Goal: Navigation & Orientation: Find specific page/section

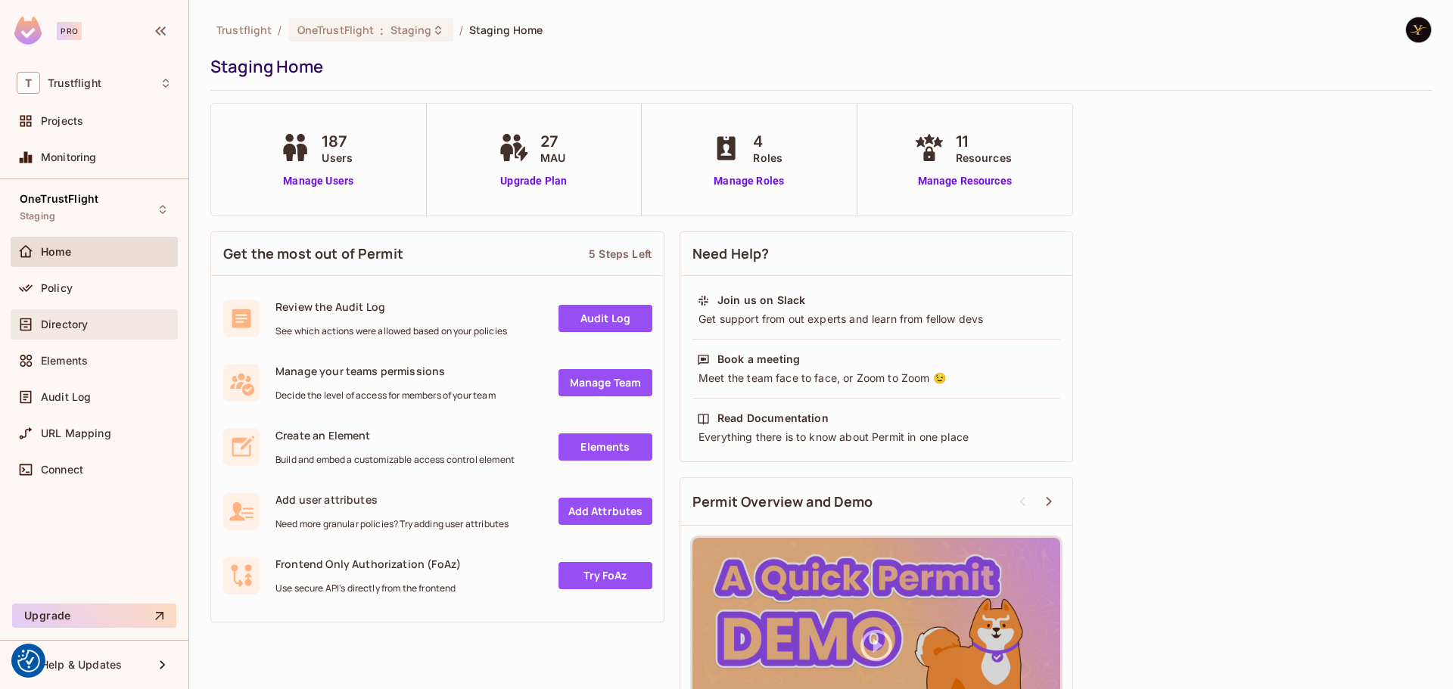
click at [93, 319] on div "Directory" at bounding box center [106, 325] width 131 height 12
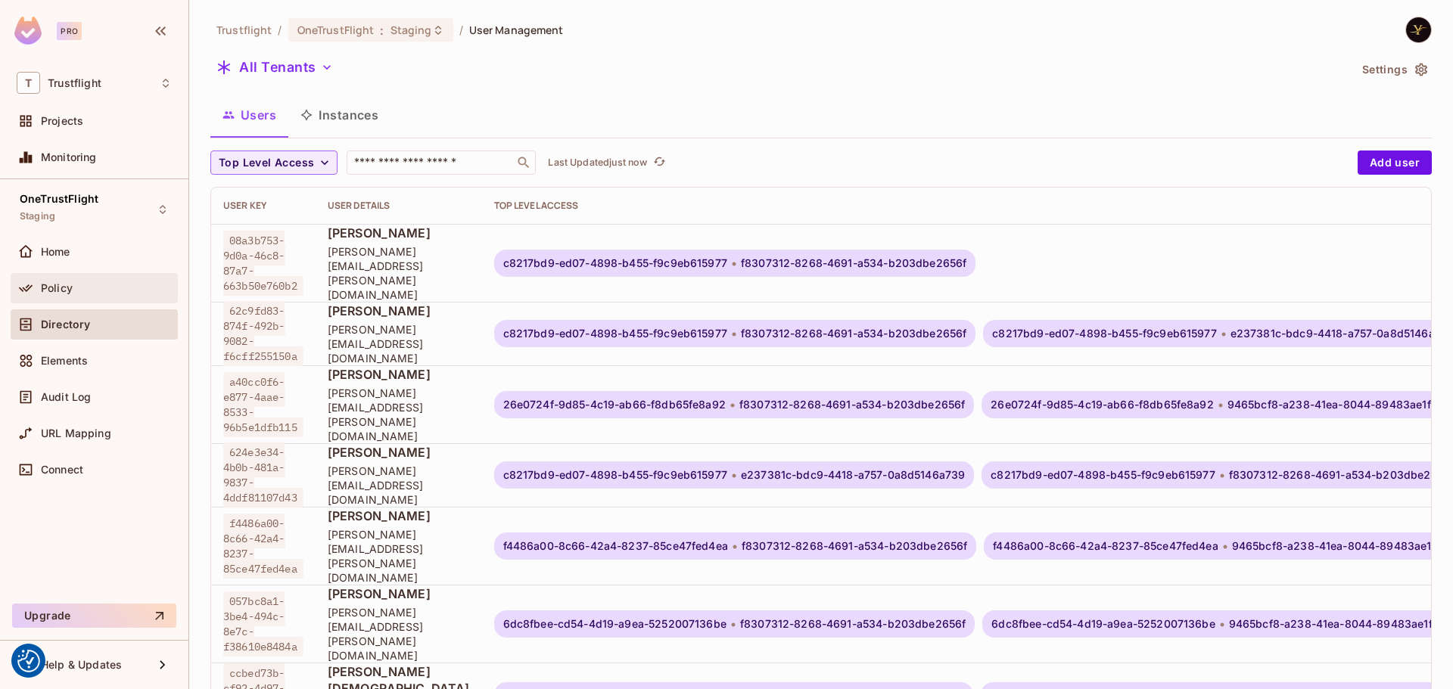
click at [66, 283] on span "Policy" at bounding box center [57, 288] width 32 height 12
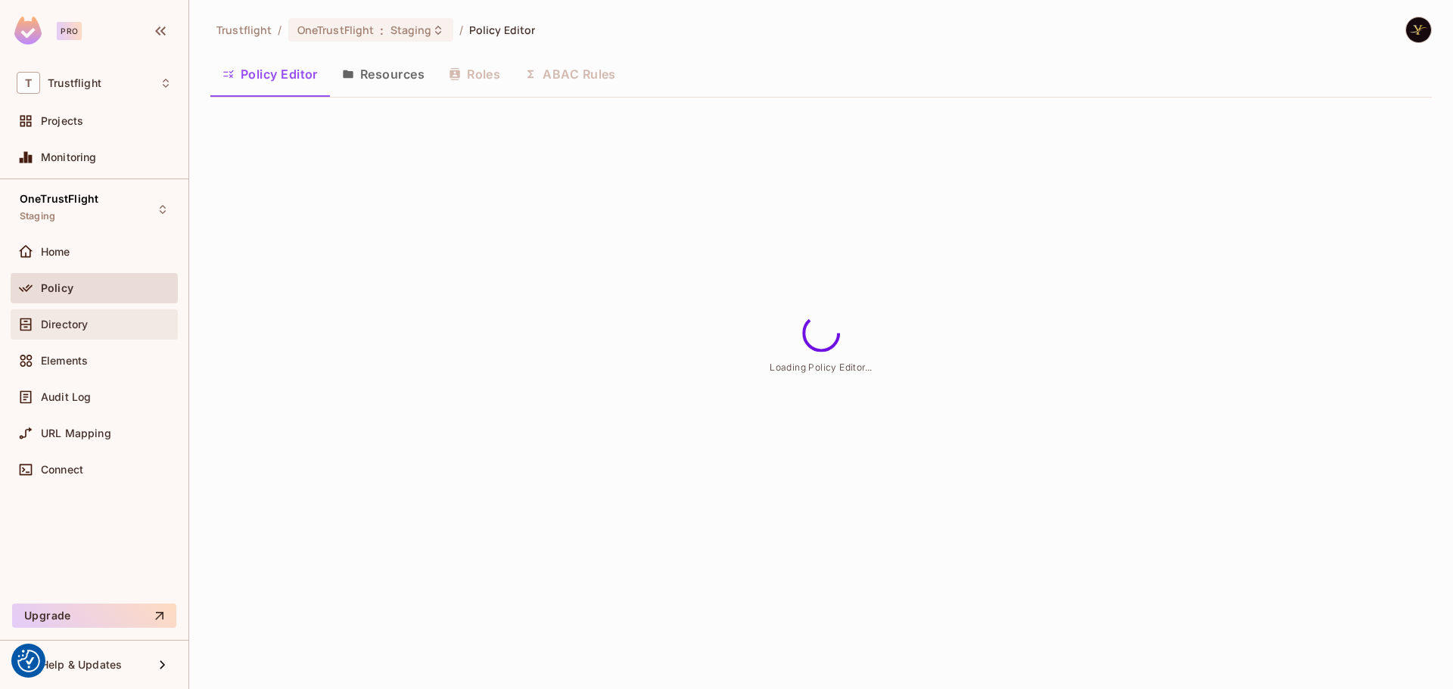
click at [73, 316] on div "Directory" at bounding box center [94, 325] width 155 height 18
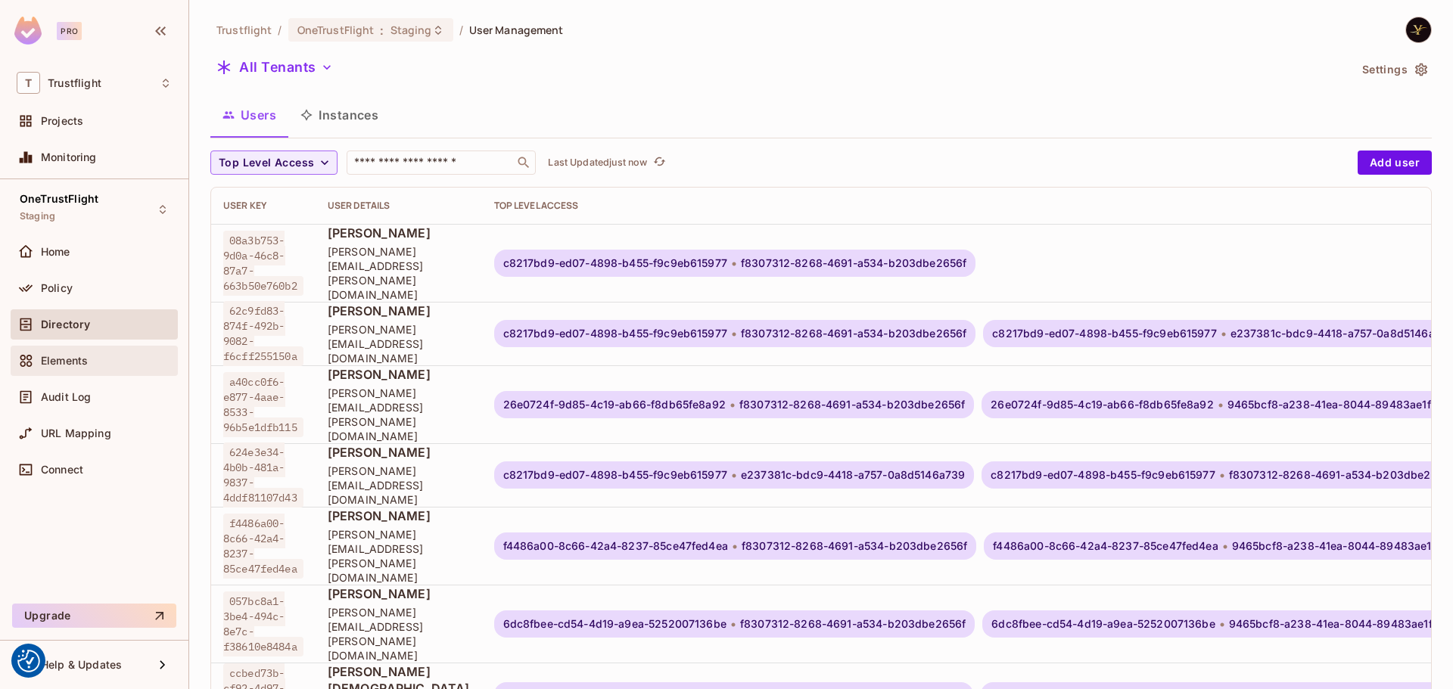
click at [61, 362] on span "Elements" at bounding box center [64, 361] width 47 height 12
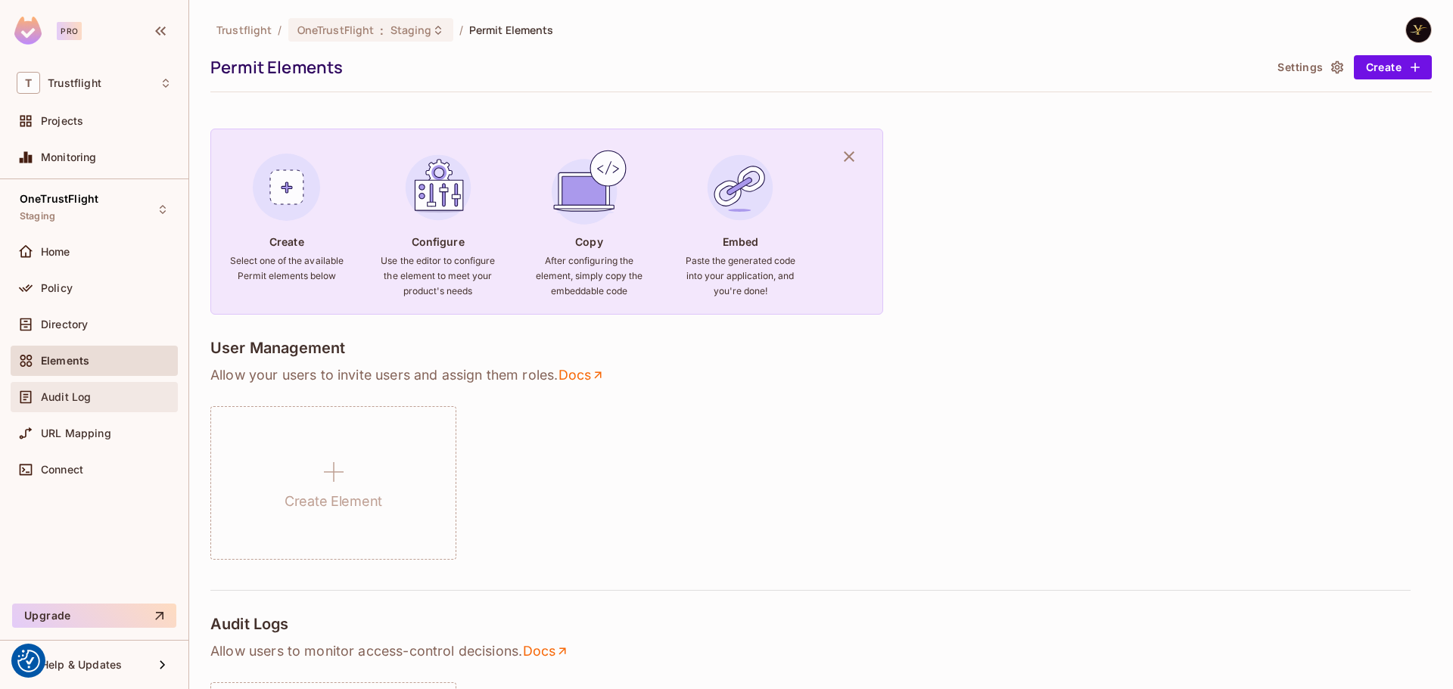
click at [64, 402] on span "Audit Log" at bounding box center [66, 397] width 50 height 12
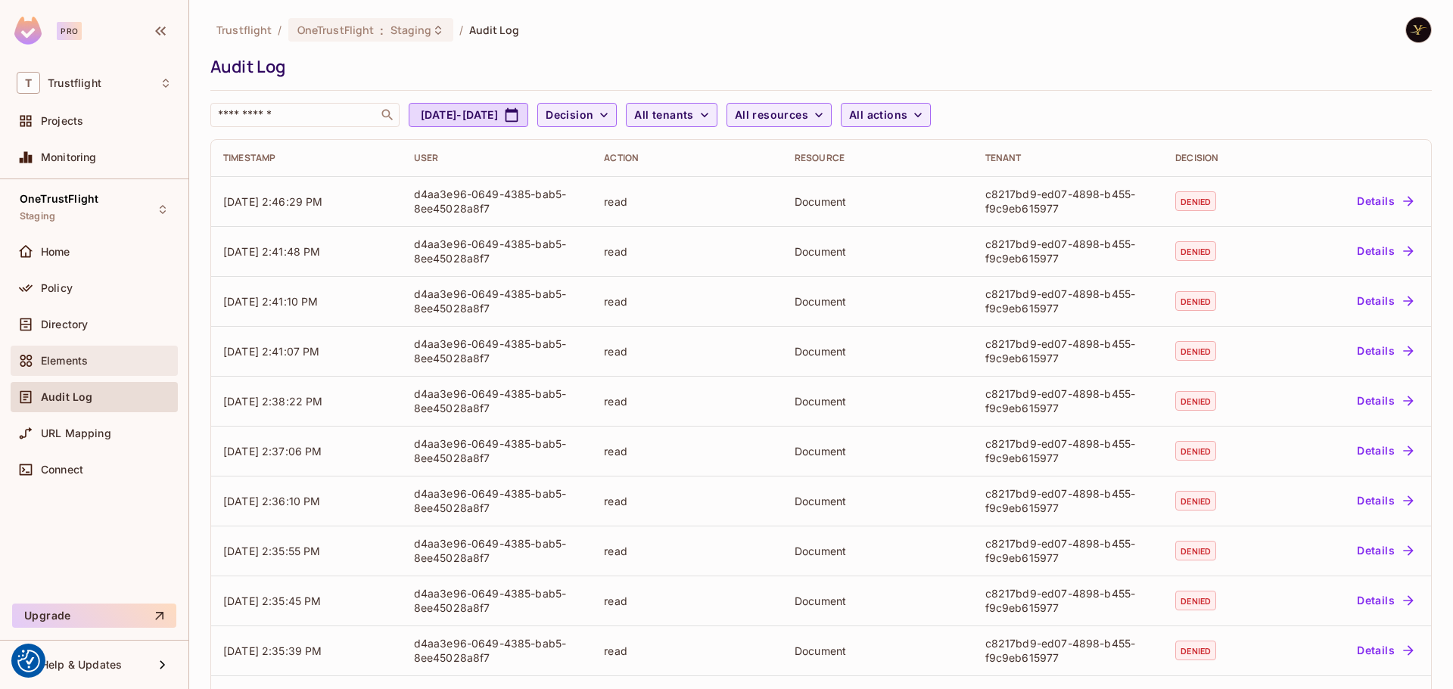
click at [73, 358] on span "Elements" at bounding box center [64, 361] width 47 height 12
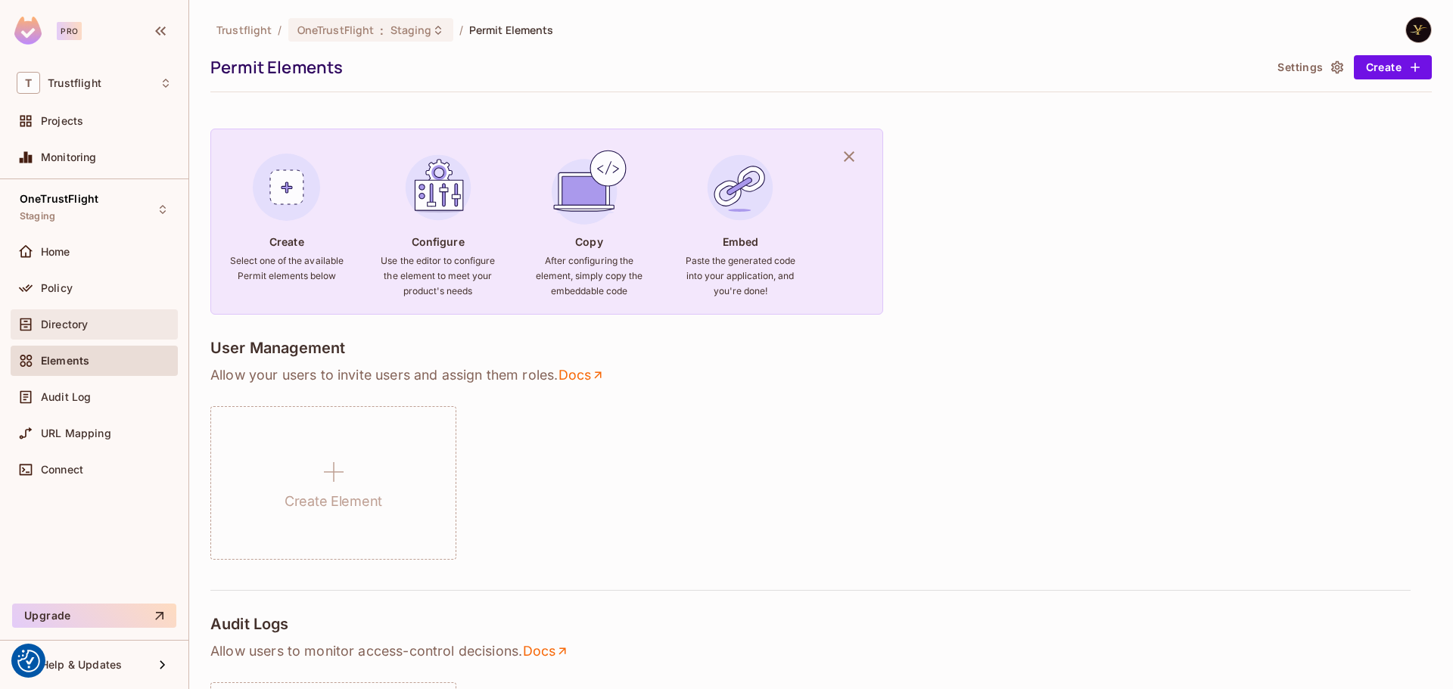
click at [81, 324] on span "Directory" at bounding box center [64, 325] width 47 height 12
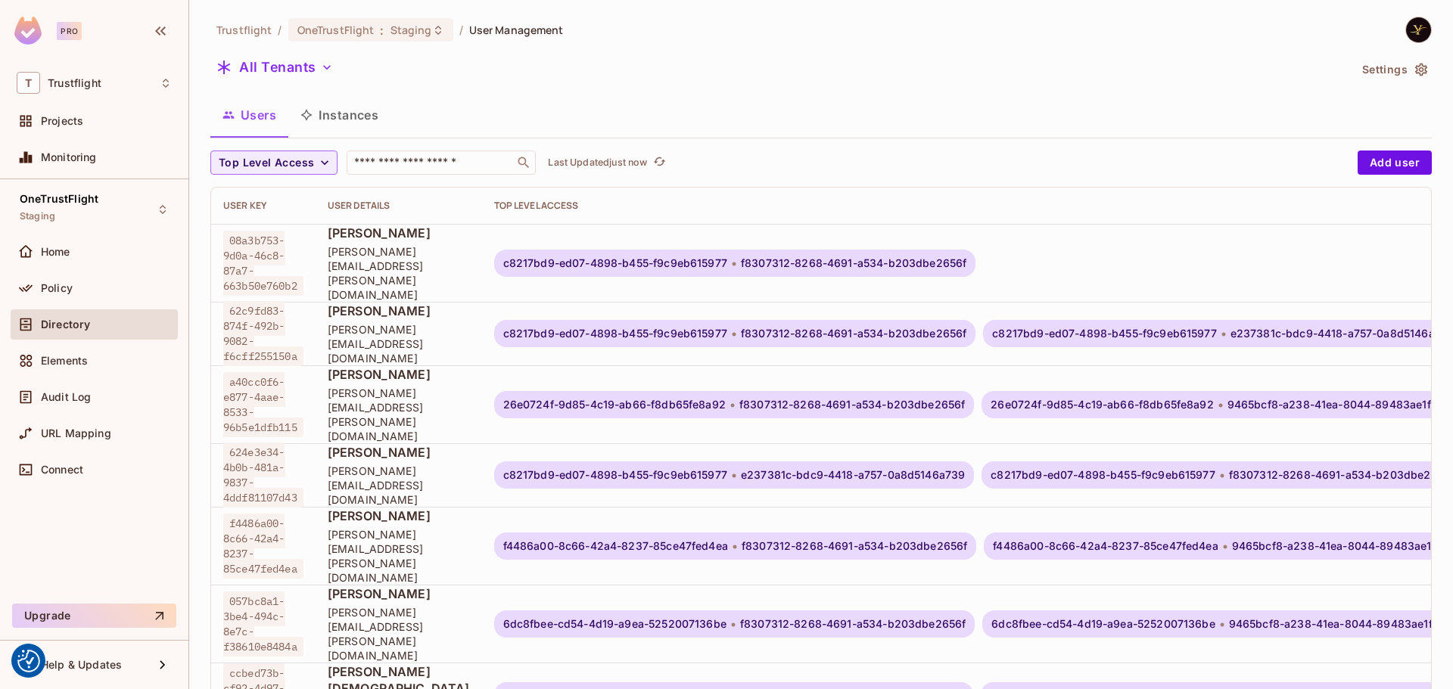
click at [340, 108] on button "Instances" at bounding box center [339, 115] width 102 height 38
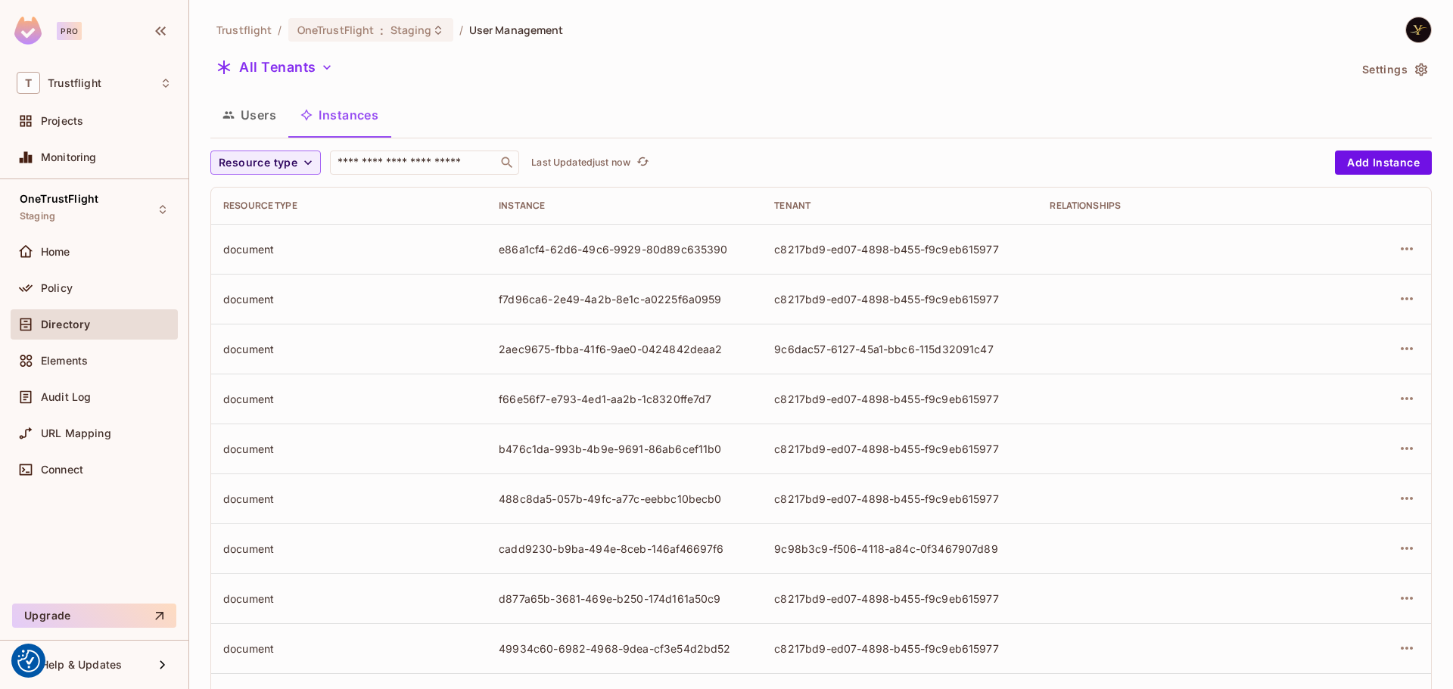
click at [256, 117] on button "Users" at bounding box center [249, 115] width 78 height 38
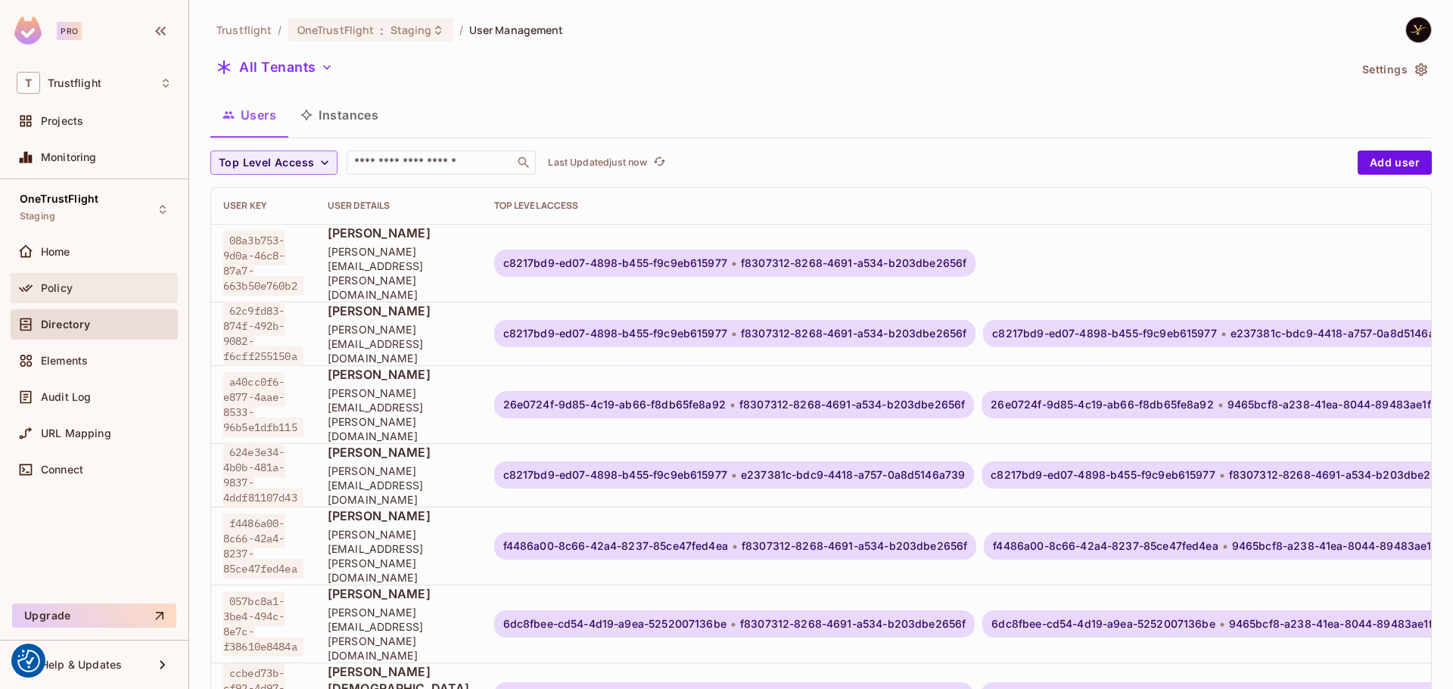
click at [77, 288] on div "Policy" at bounding box center [106, 288] width 131 height 12
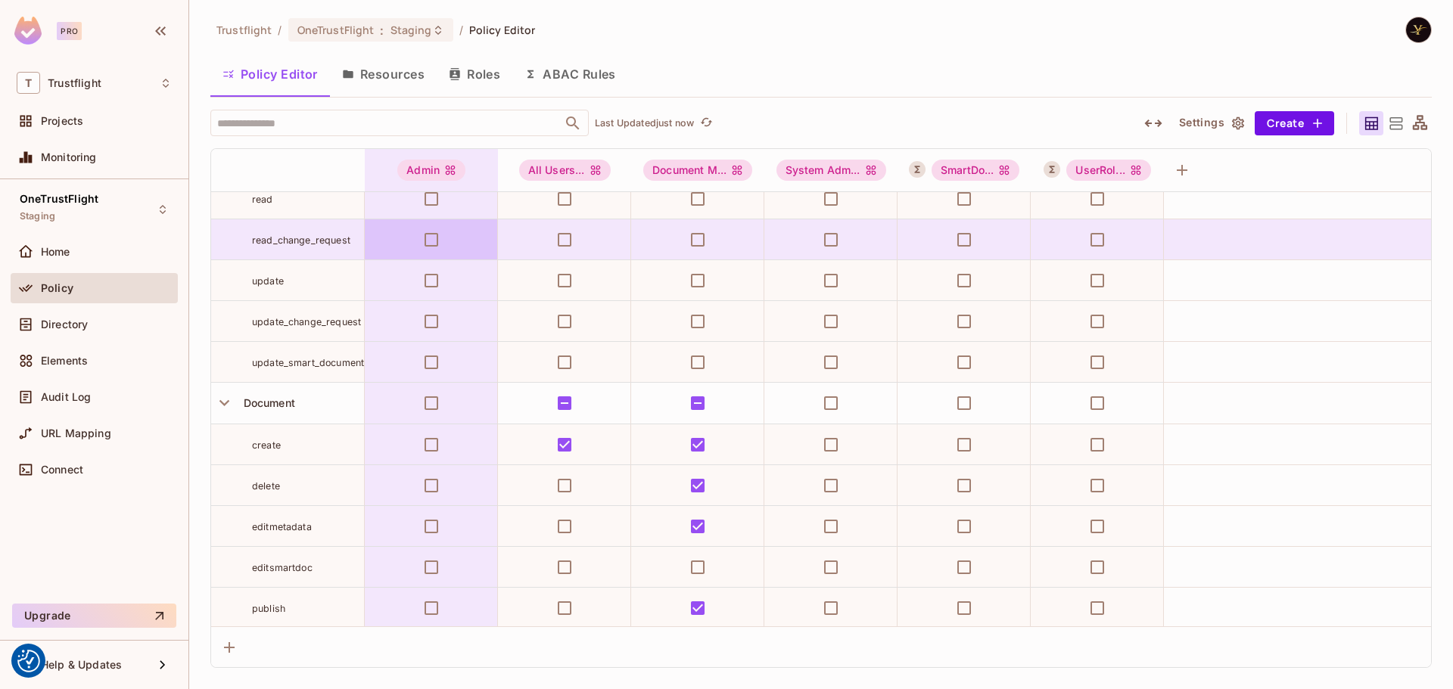
scroll to position [301, 0]
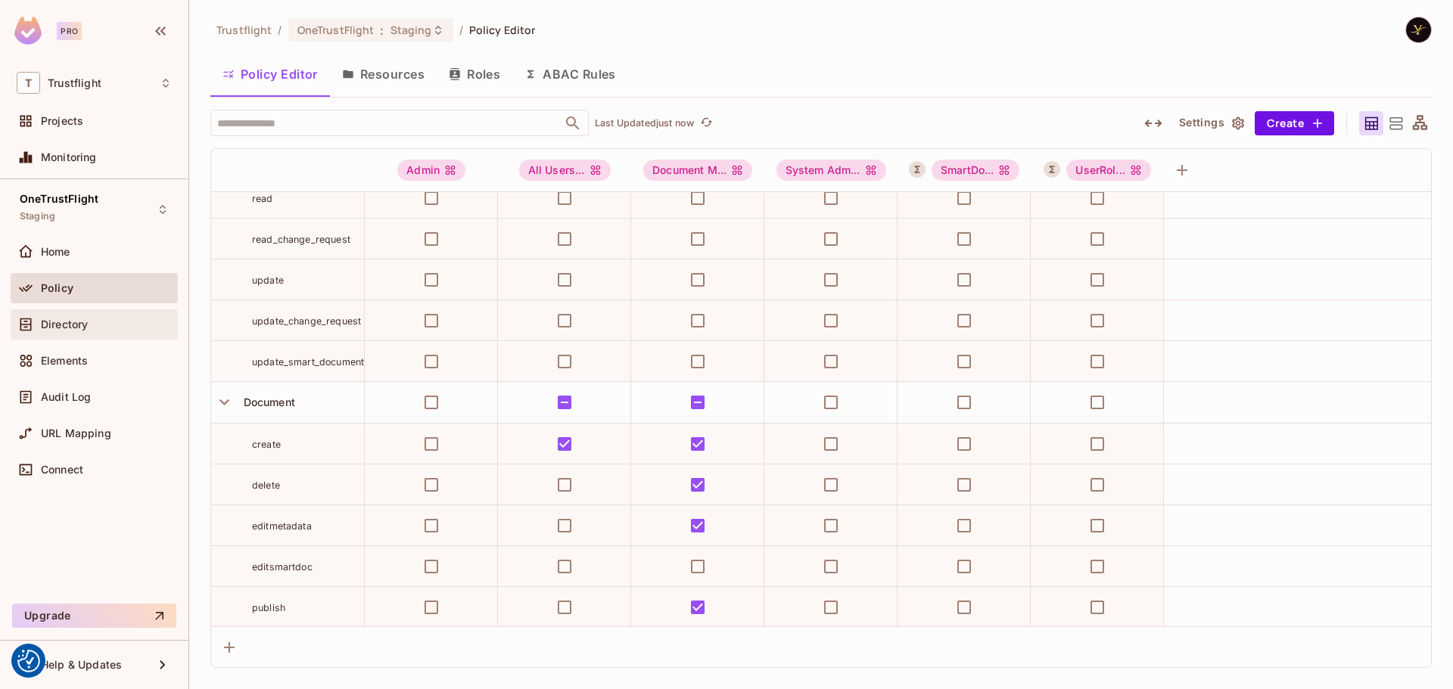
click at [101, 321] on div "Directory" at bounding box center [106, 325] width 131 height 12
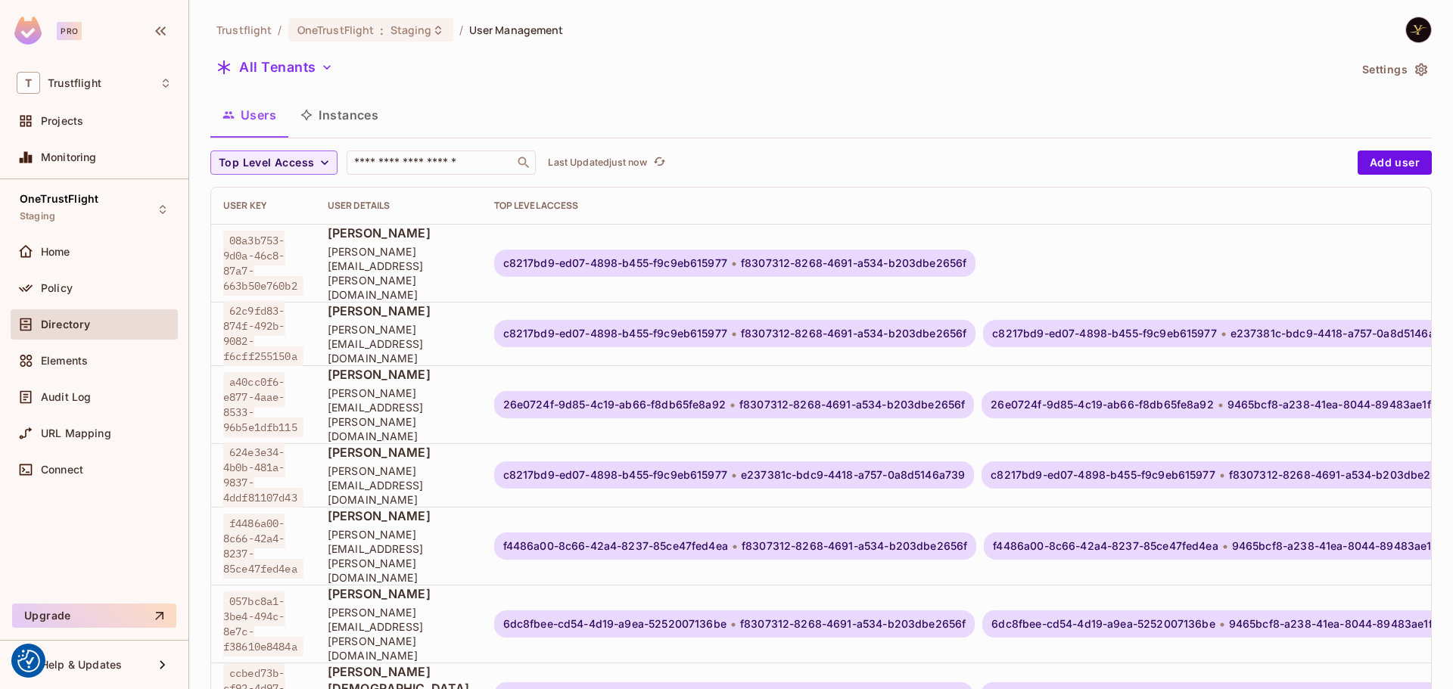
click at [360, 111] on button "Instances" at bounding box center [339, 115] width 102 height 38
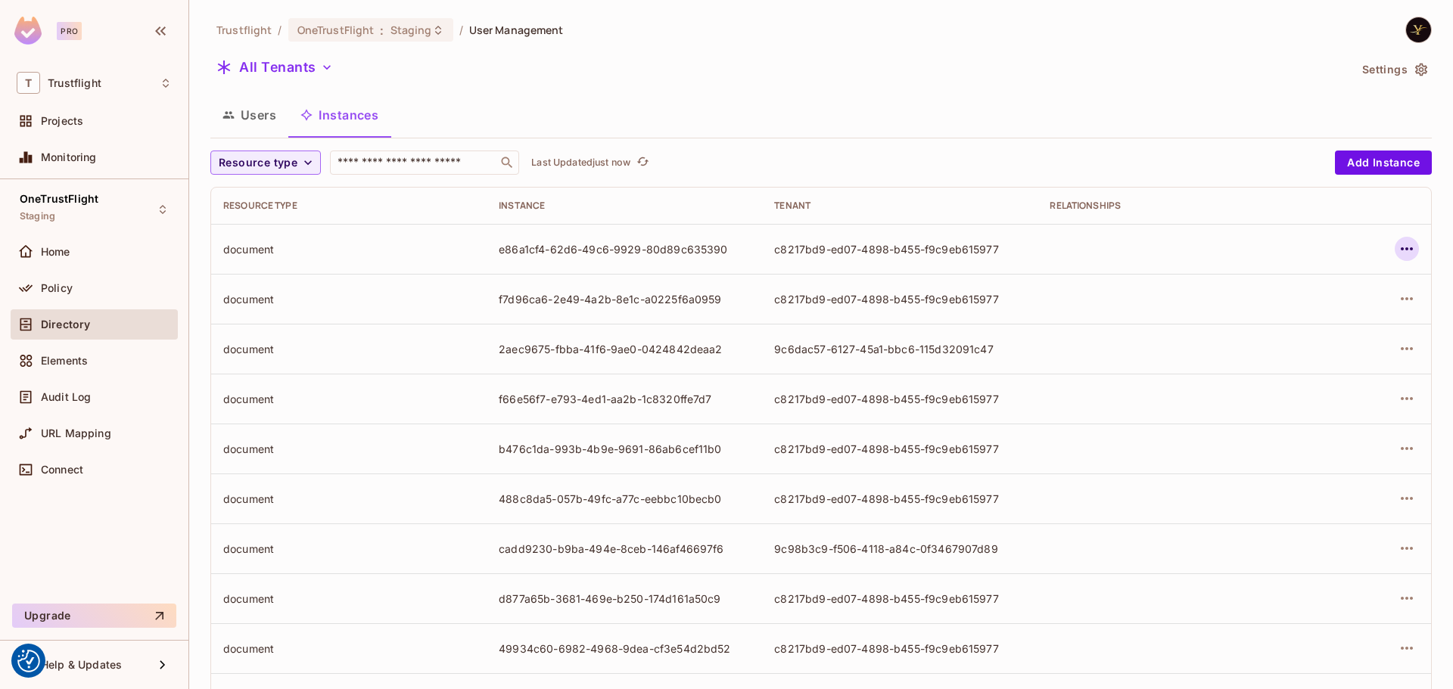
click at [1398, 247] on icon "button" at bounding box center [1407, 249] width 18 height 18
click at [1315, 285] on div "Edit Resource Instance" at bounding box center [1306, 283] width 118 height 15
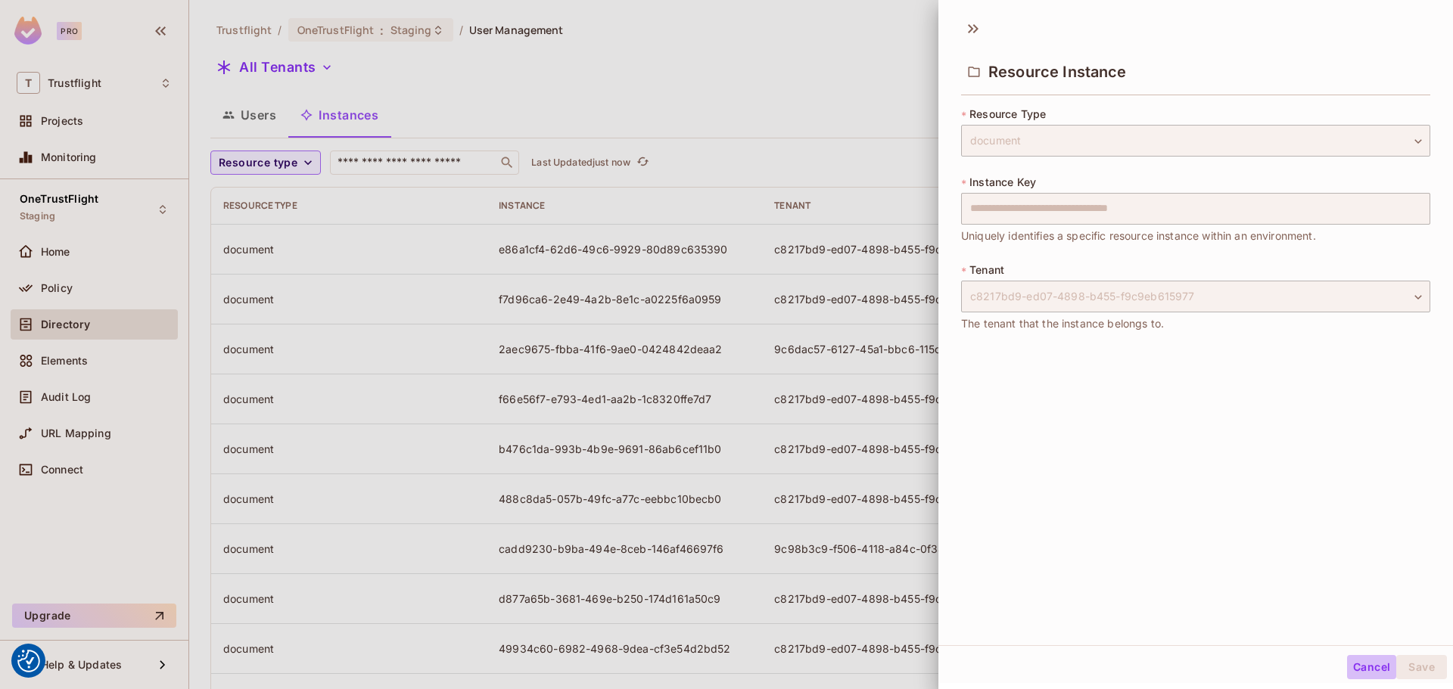
drag, startPoint x: 1362, startPoint y: 668, endPoint x: 1342, endPoint y: 627, distance: 45.4
click at [1362, 668] on button "Cancel" at bounding box center [1371, 667] width 49 height 24
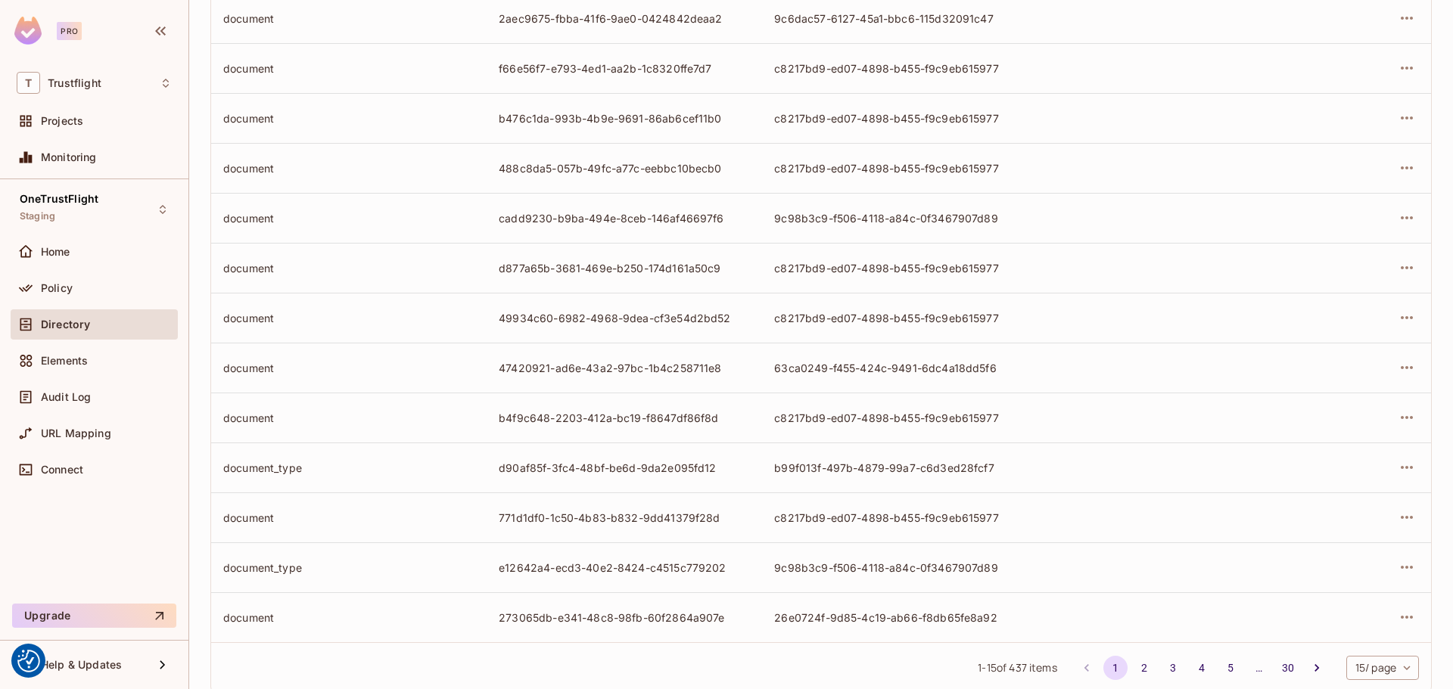
scroll to position [368, 0]
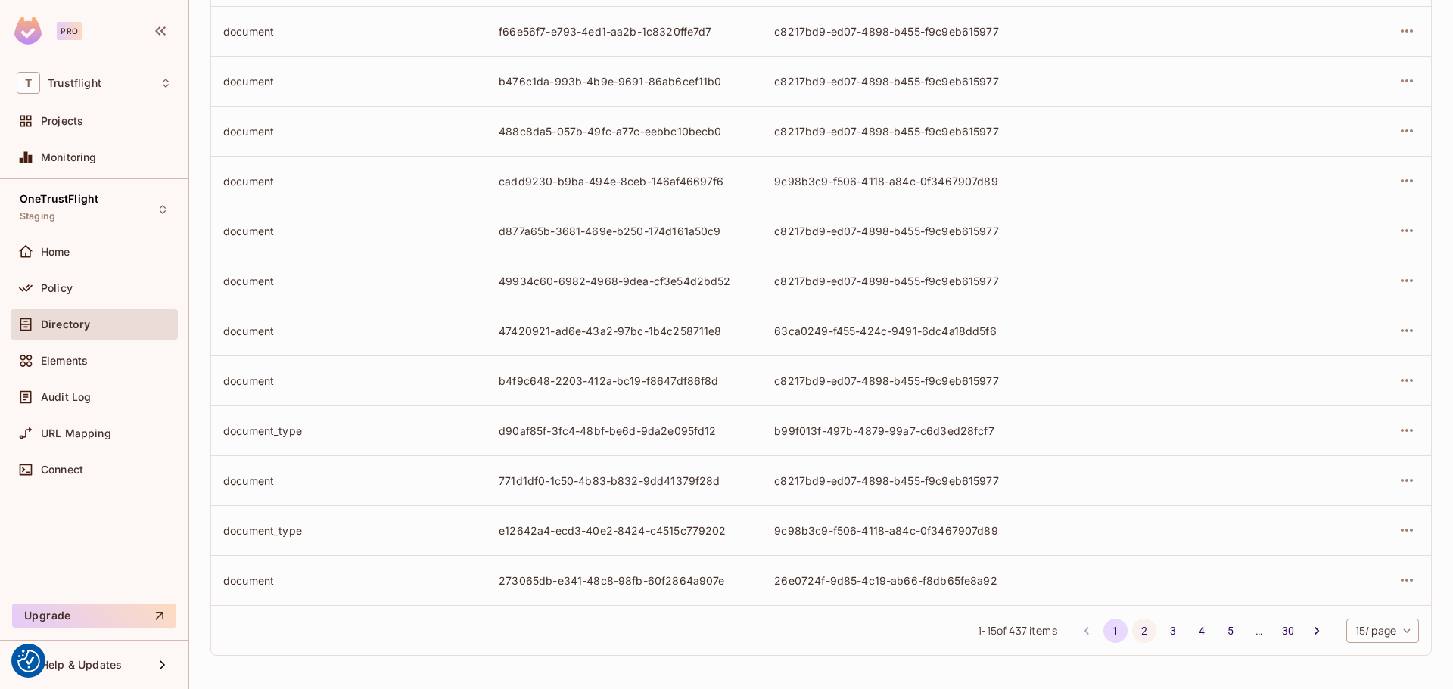
click at [1132, 631] on button "2" at bounding box center [1144, 631] width 24 height 24
click at [1190, 621] on button "4" at bounding box center [1202, 631] width 24 height 24
click at [1276, 627] on button "30" at bounding box center [1288, 631] width 24 height 24
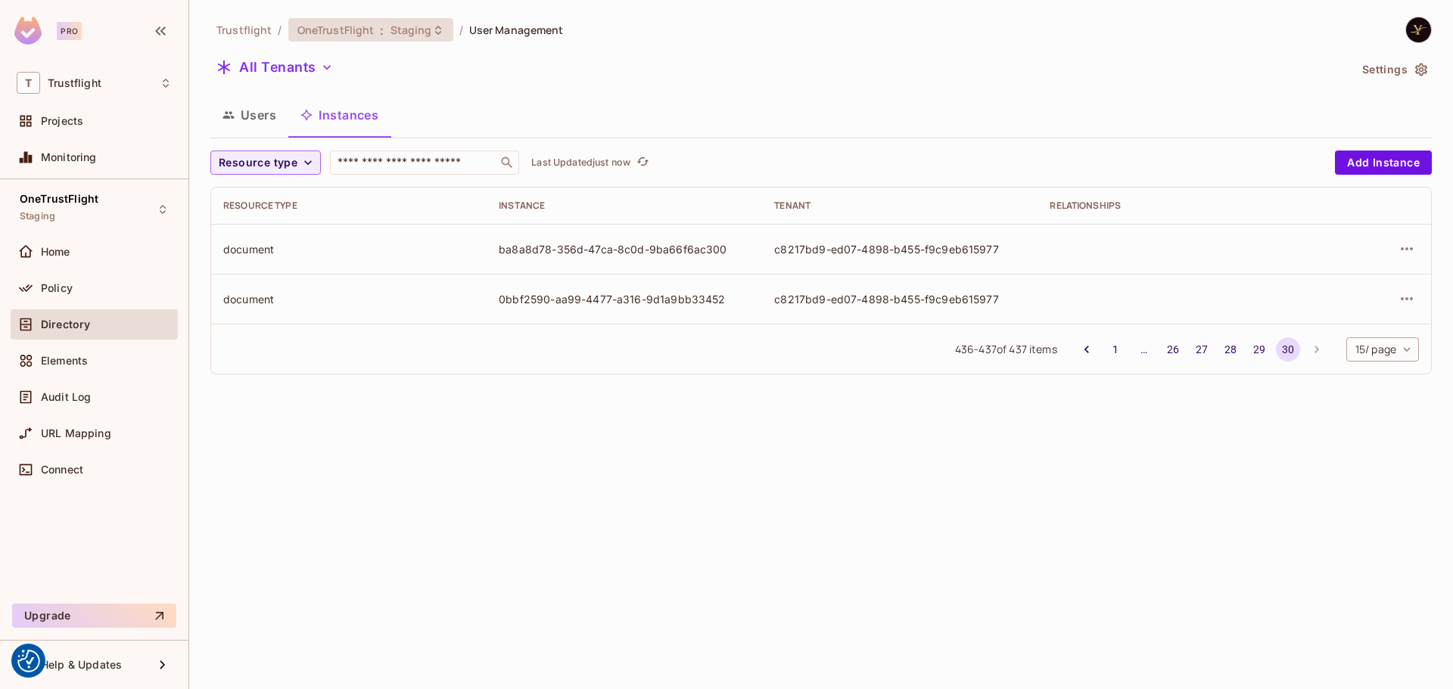
click at [391, 33] on span "Staging" at bounding box center [412, 30] width 42 height 14
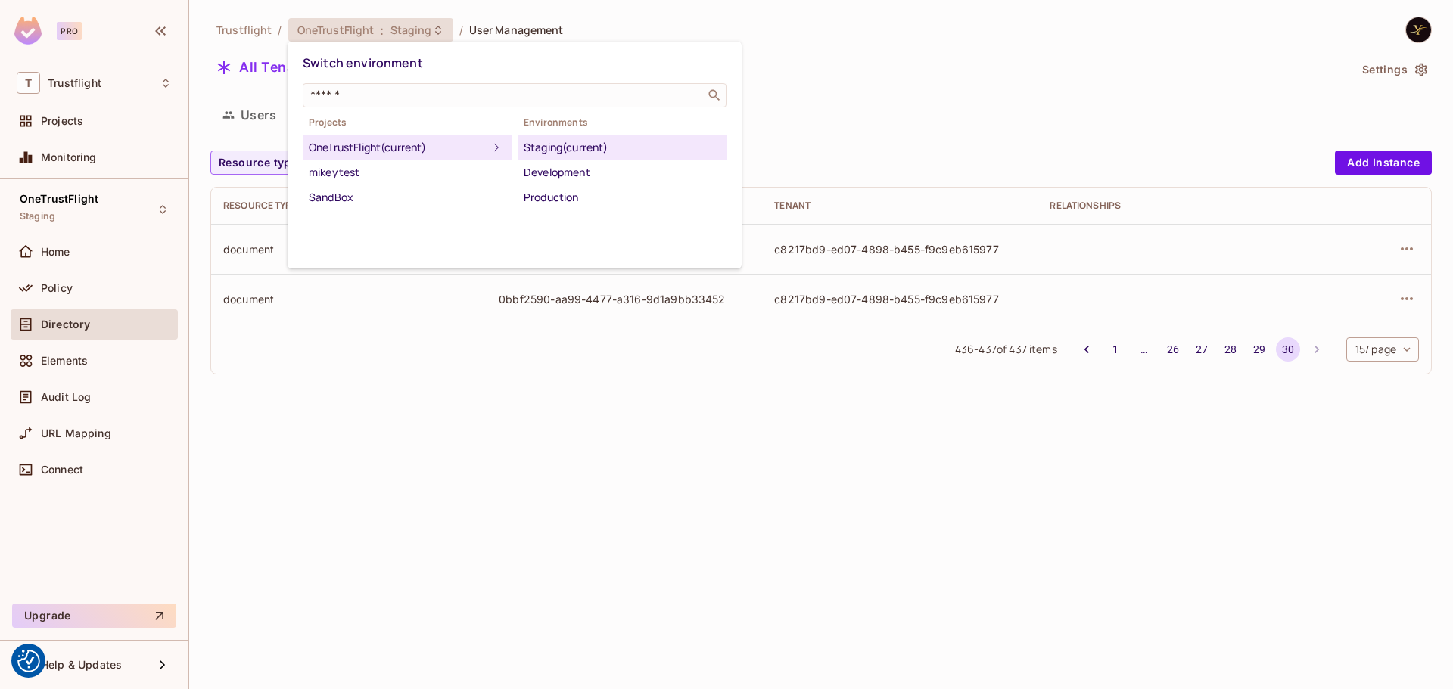
click at [388, 33] on div at bounding box center [726, 344] width 1453 height 689
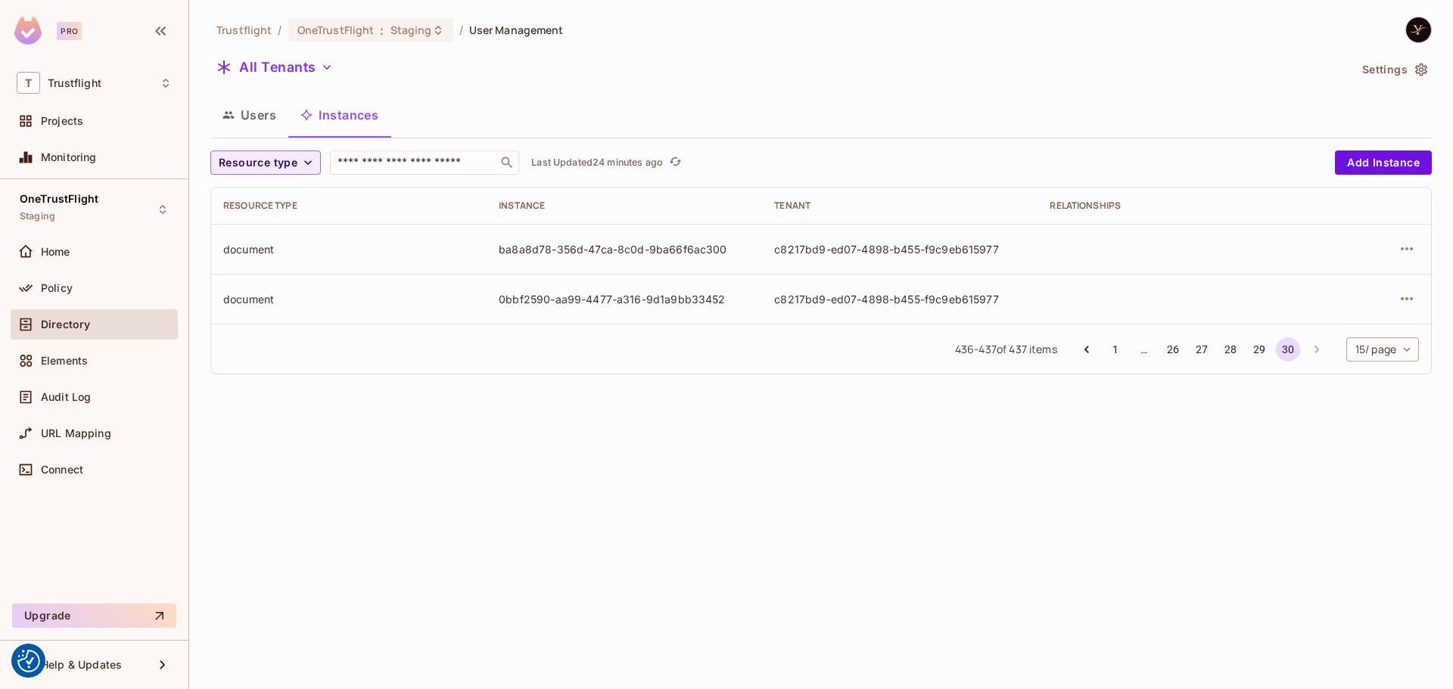
click at [356, 17] on div "Trustflight / OneTrustFlight : Staging / User Management" at bounding box center [386, 30] width 353 height 26
click at [364, 23] on span "OneTrustFlight" at bounding box center [335, 30] width 77 height 14
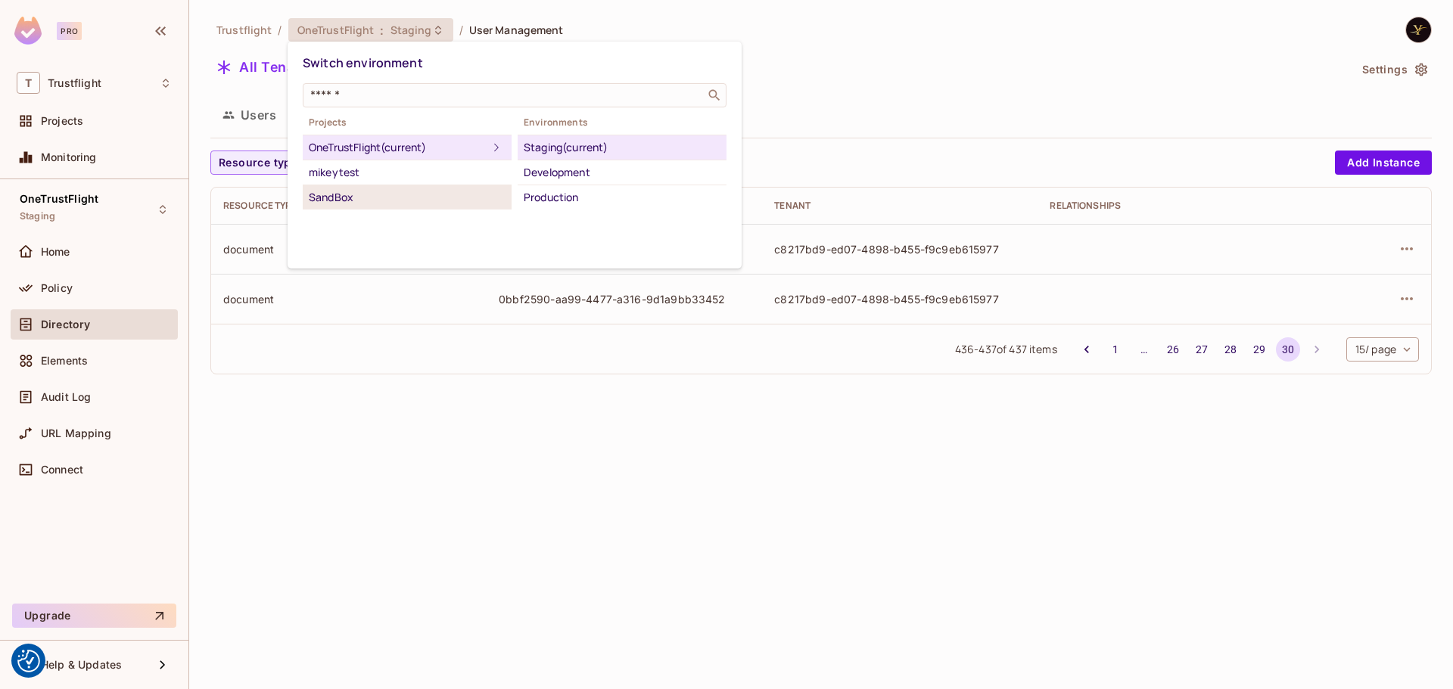
click at [386, 195] on div "SandBox" at bounding box center [407, 197] width 197 height 18
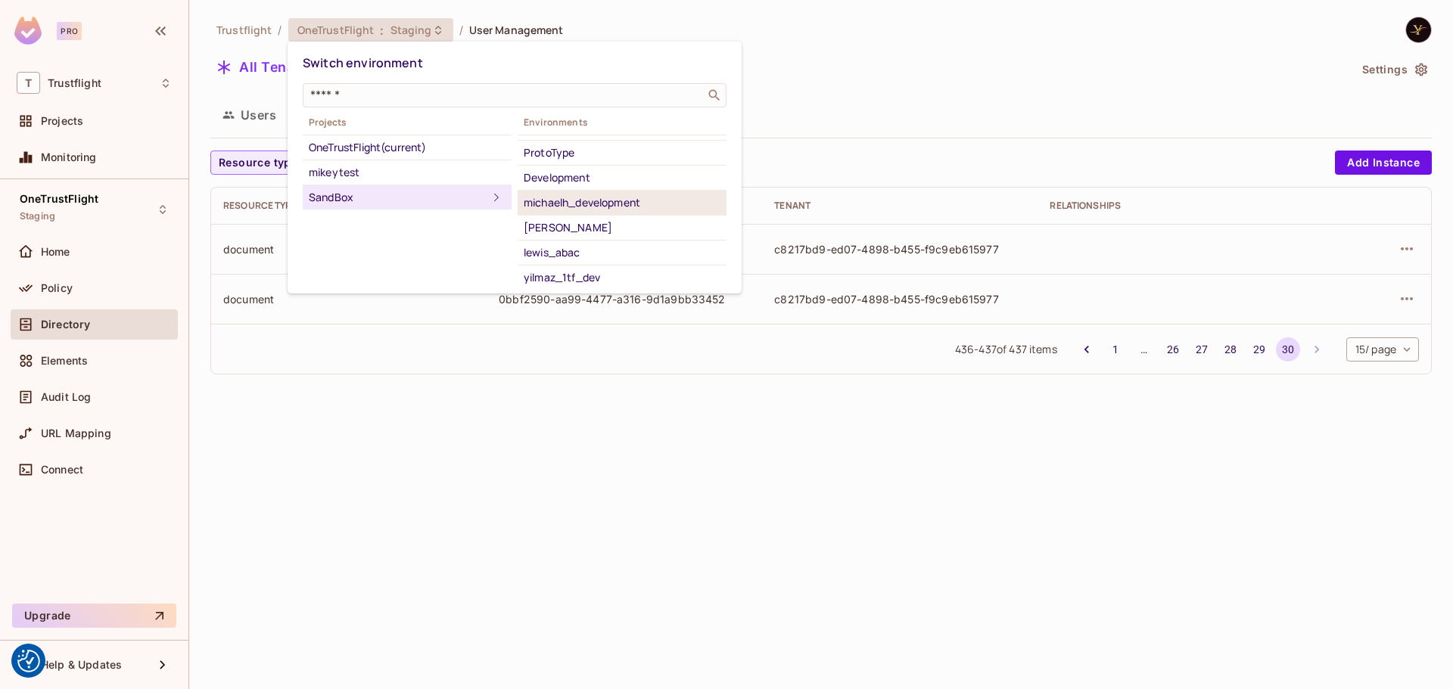
scroll to position [148, 0]
click at [596, 269] on div "yilmaz_1tf_dev" at bounding box center [622, 274] width 197 height 18
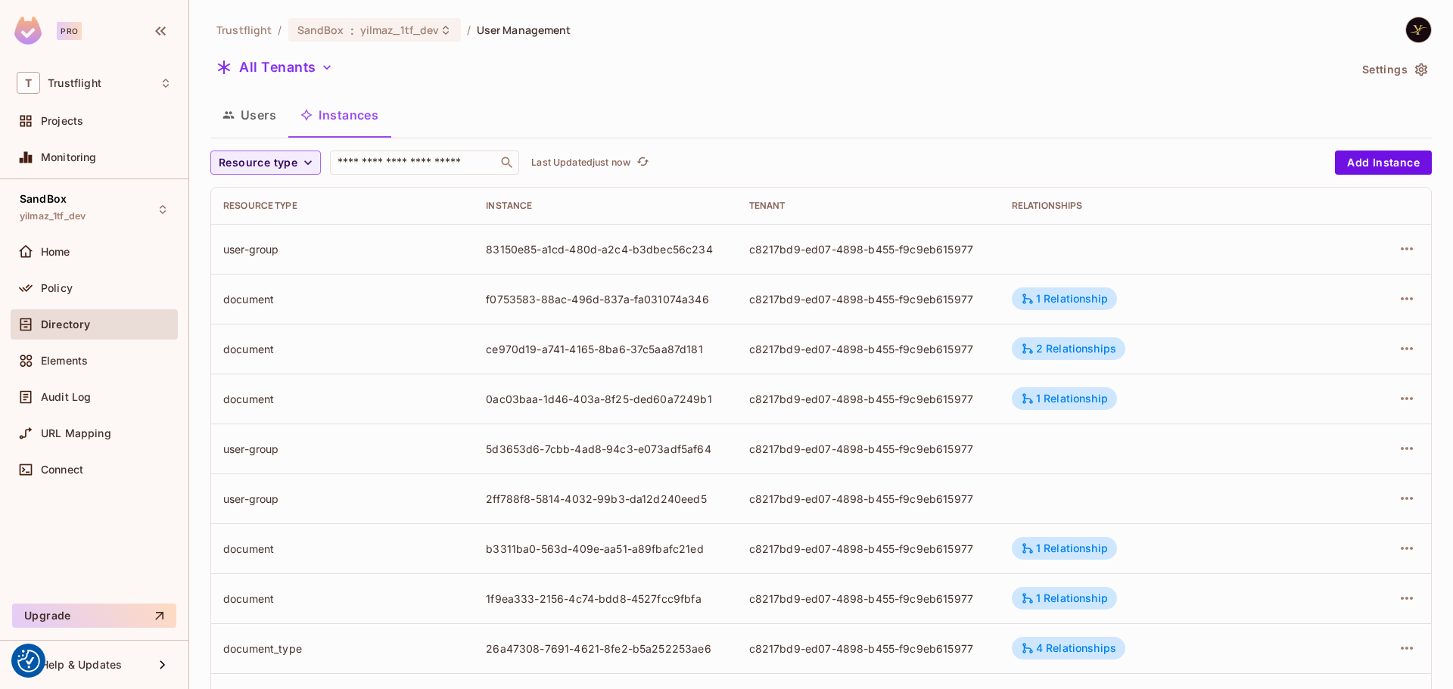
click at [269, 121] on button "Users" at bounding box center [249, 115] width 78 height 38
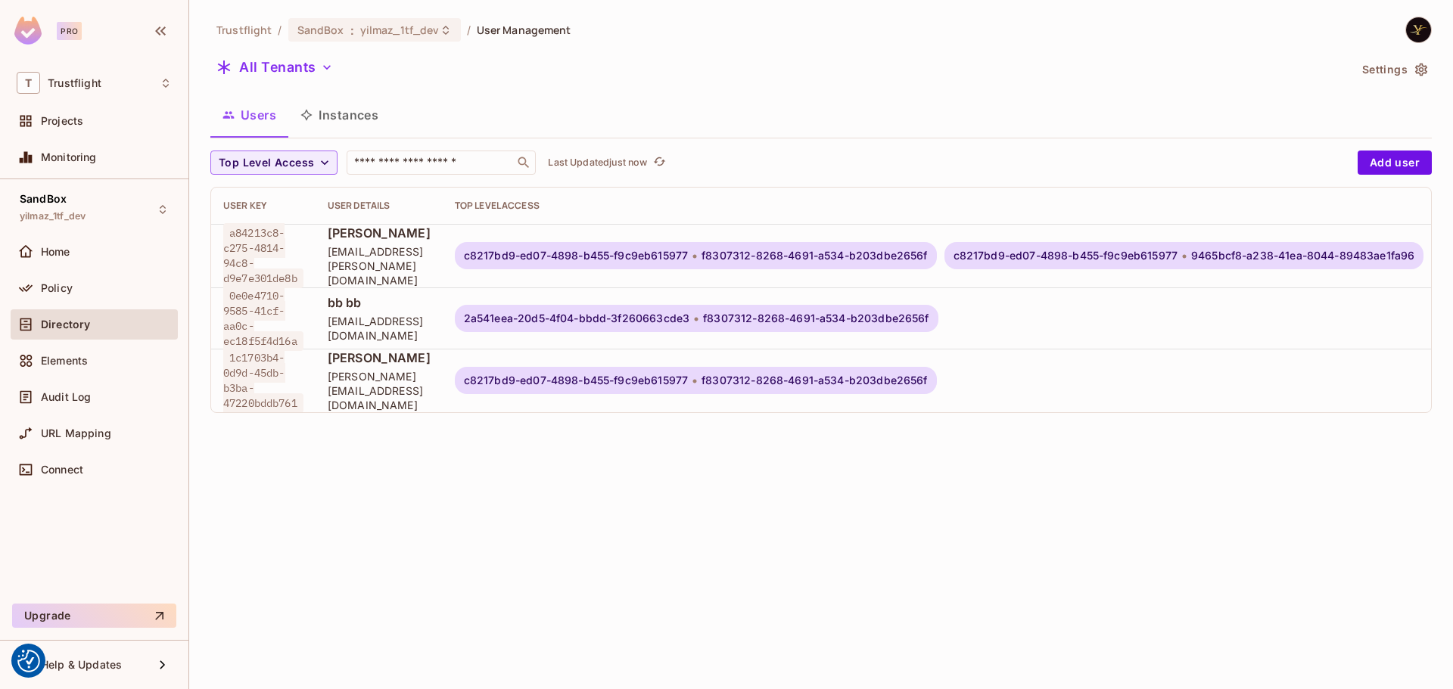
click at [612, 467] on div "Trustflight / SandBox : yilmaz_1tf_dev / User Management All Tenants Settings U…" at bounding box center [821, 344] width 1264 height 689
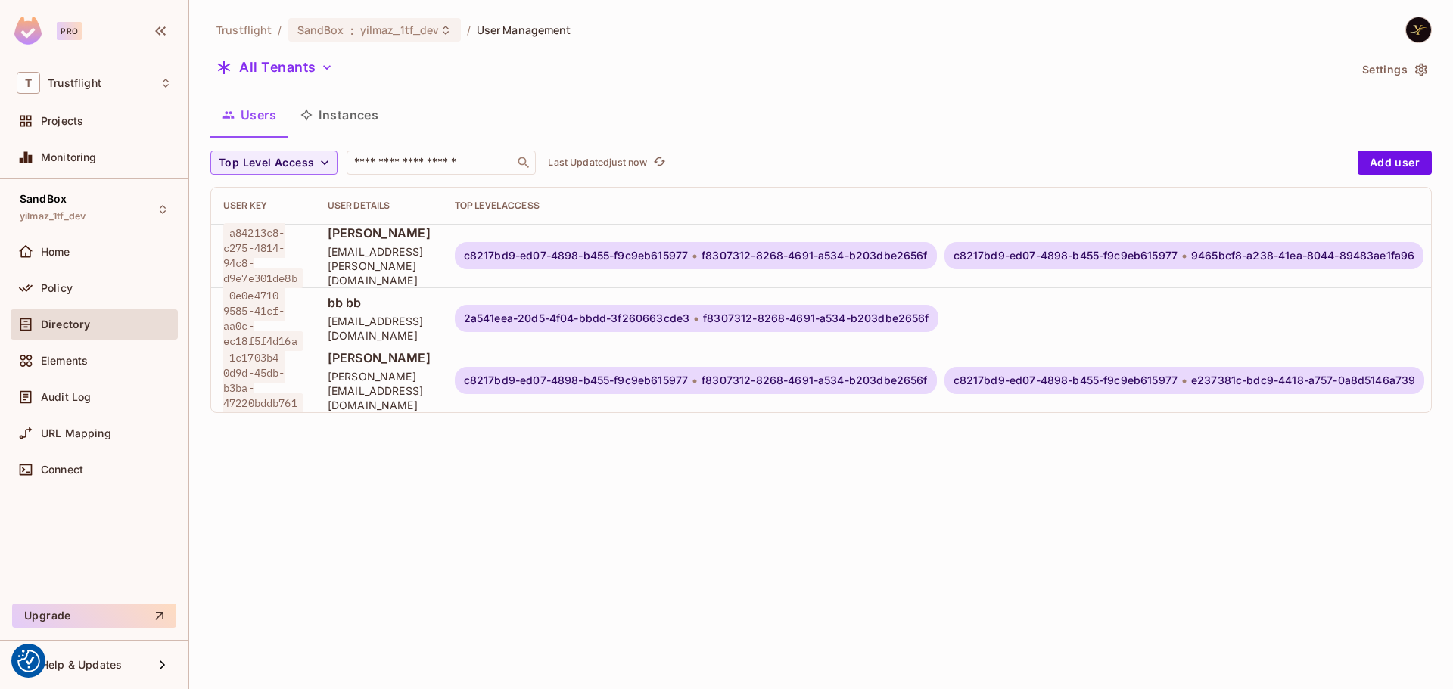
click at [733, 481] on div "Trustflight / SandBox : yilmaz_1tf_dev / User Management All Tenants Settings U…" at bounding box center [821, 344] width 1264 height 689
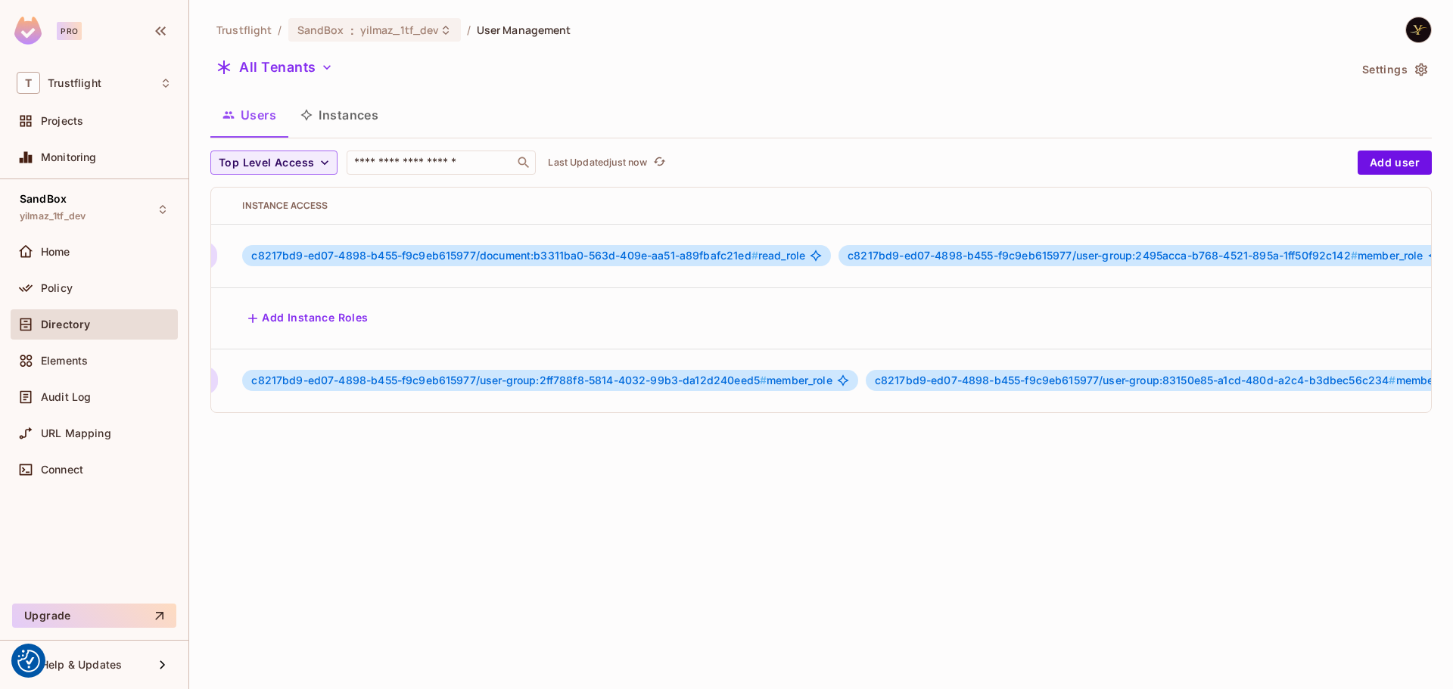
scroll to position [0, 1439]
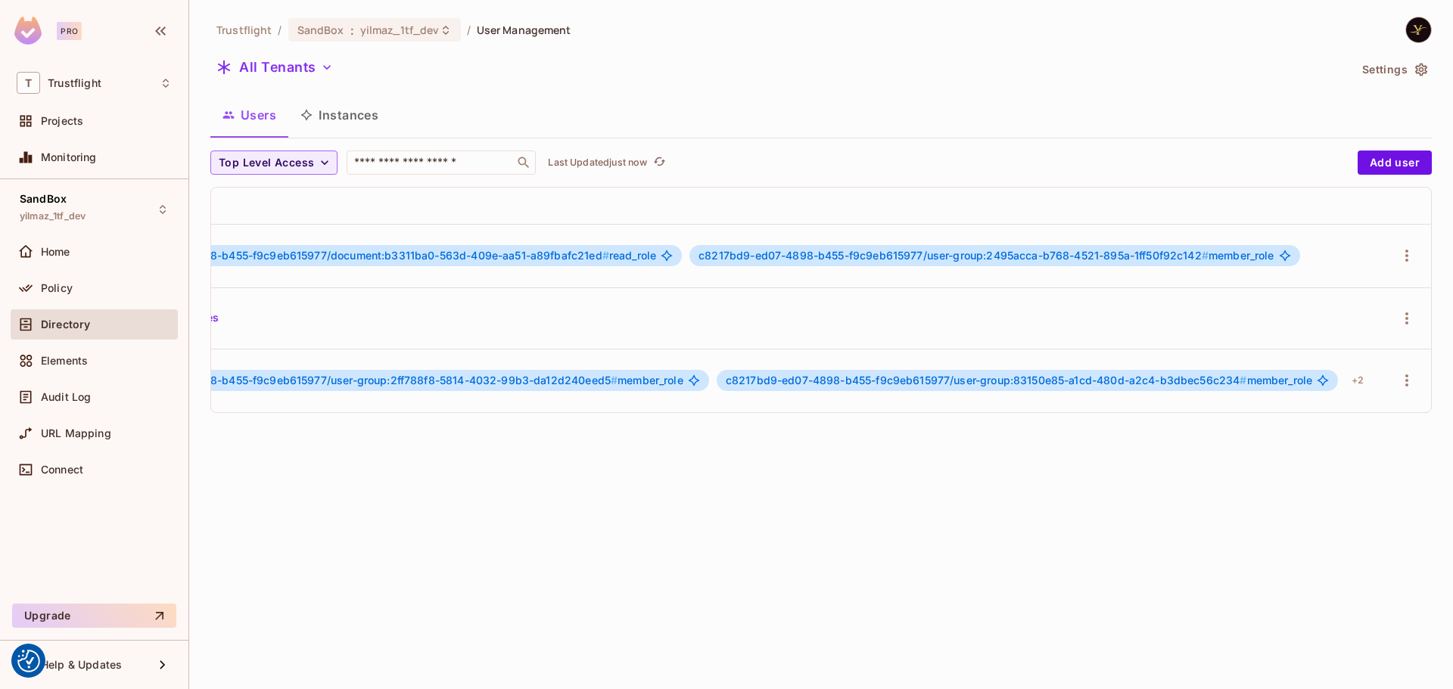
click at [705, 454] on div "Trustflight / SandBox : yilmaz_1tf_dev / User Management All Tenants Settings U…" at bounding box center [821, 344] width 1264 height 689
click at [923, 542] on div "Trustflight / SandBox : yilmaz_1tf_dev / User Management All Tenants Settings U…" at bounding box center [821, 344] width 1264 height 689
click at [1350, 375] on div "+ 1" at bounding box center [1359, 381] width 22 height 24
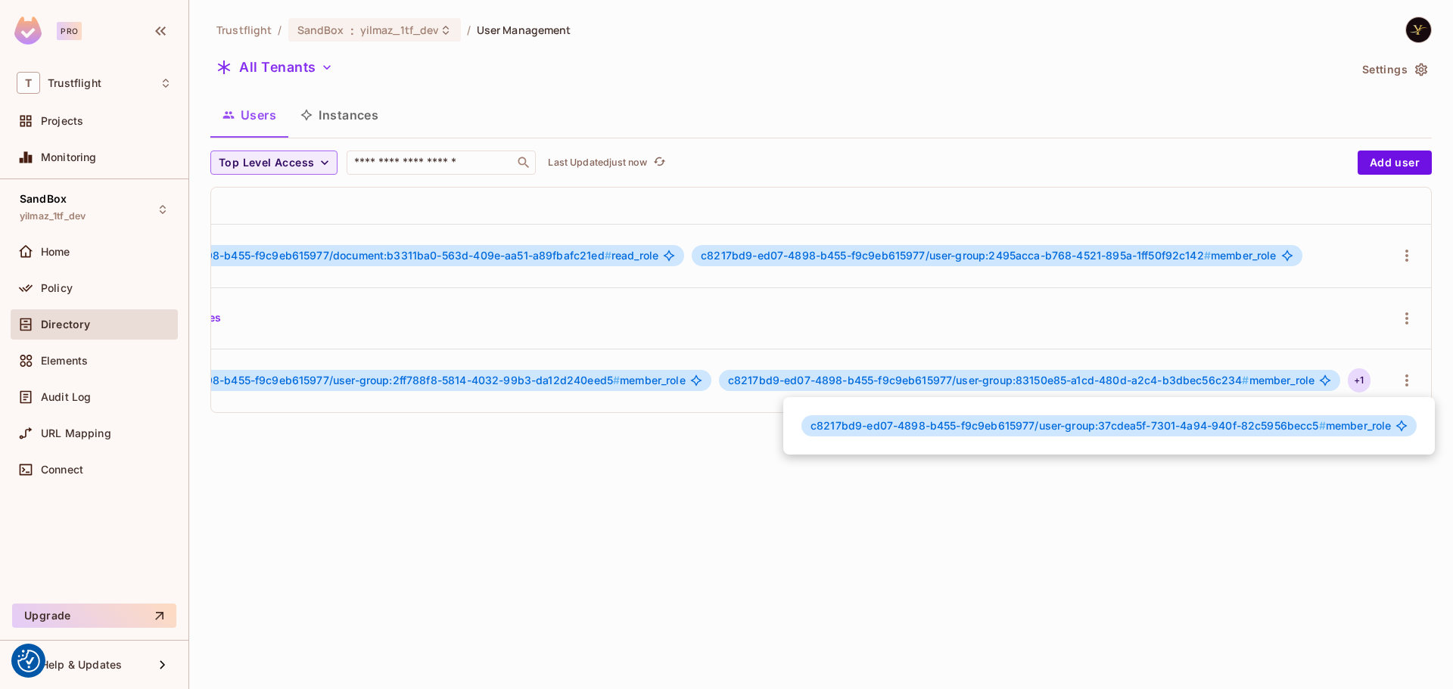
drag, startPoint x: 588, startPoint y: 469, endPoint x: 666, endPoint y: 450, distance: 80.2
click at [589, 469] on div at bounding box center [726, 344] width 1453 height 689
